Goal: Navigation & Orientation: Find specific page/section

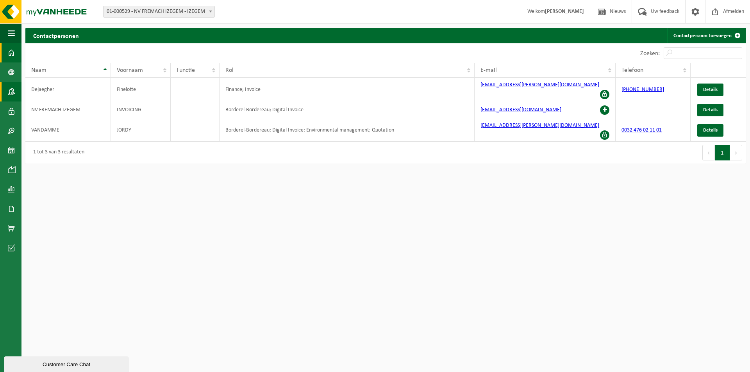
click at [9, 52] on span at bounding box center [11, 53] width 7 height 20
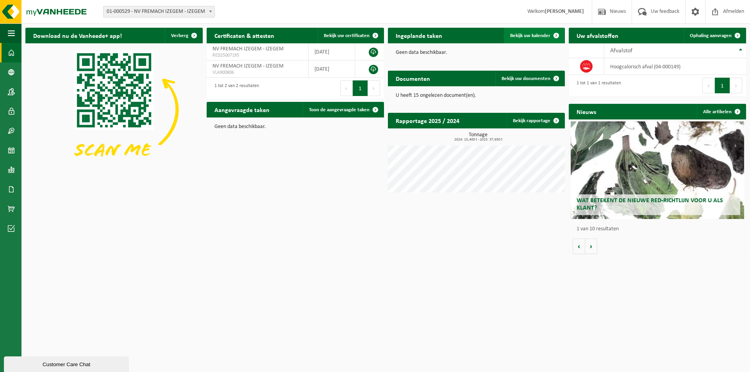
click at [532, 37] on span "Bekijk uw kalender" at bounding box center [530, 35] width 40 height 5
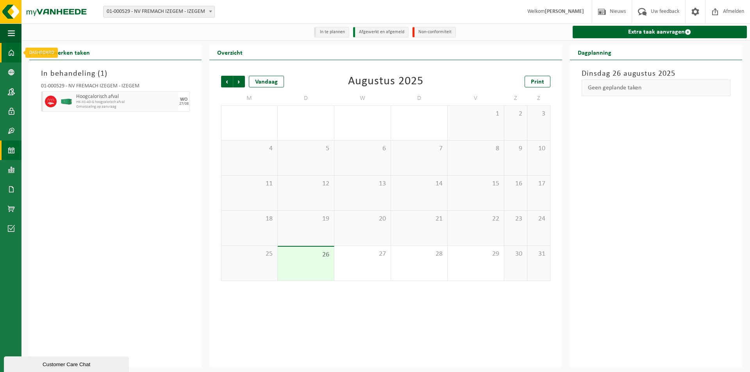
click at [12, 50] on span at bounding box center [11, 53] width 7 height 20
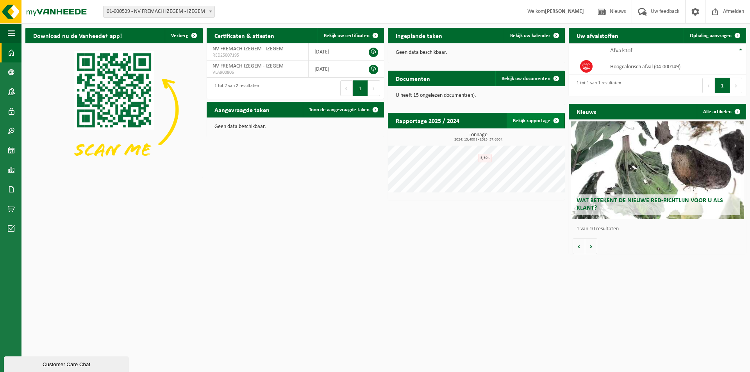
click at [531, 123] on link "Bekijk rapportage" at bounding box center [535, 121] width 57 height 16
